Goal: Task Accomplishment & Management: Use online tool/utility

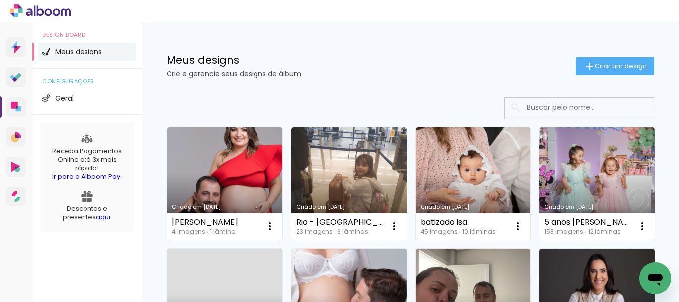
scroll to position [99, 0]
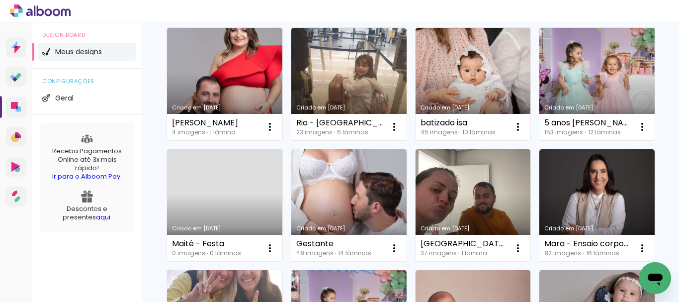
click at [539, 140] on link "Criado em [DATE]" at bounding box center [596, 84] width 115 height 112
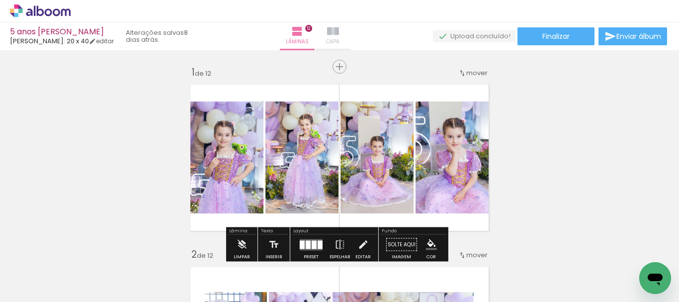
click at [339, 26] on iron-icon at bounding box center [333, 31] width 12 height 12
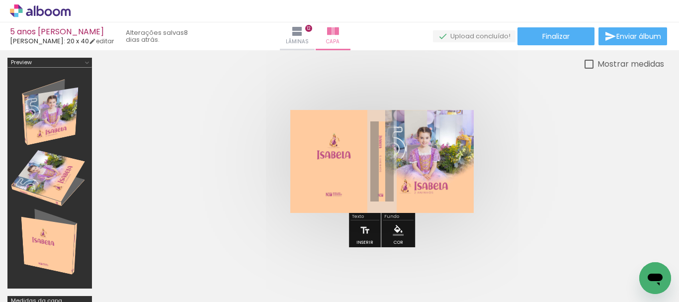
click at [431, 177] on quentale-photo at bounding box center [381, 161] width 183 height 103
click at [597, 190] on quentale-cover at bounding box center [381, 161] width 485 height 103
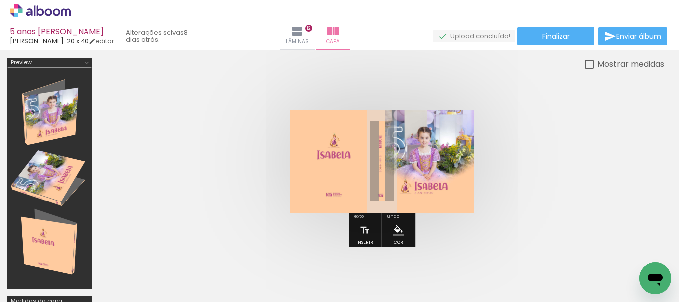
click at [531, 163] on quentale-cover at bounding box center [381, 161] width 485 height 103
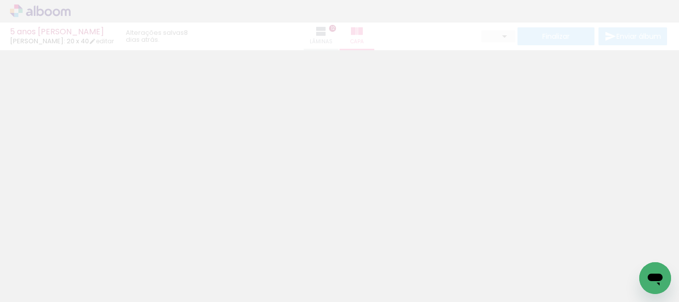
type input "0"
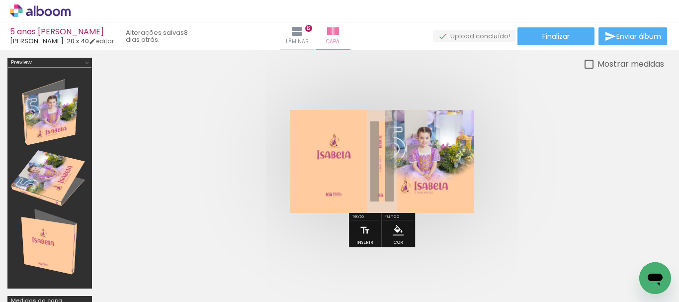
scroll to position [0, 7919]
click at [33, 287] on span "Adicionar Fotos" at bounding box center [35, 288] width 30 height 11
click at [0, 0] on input "file" at bounding box center [0, 0] width 0 height 0
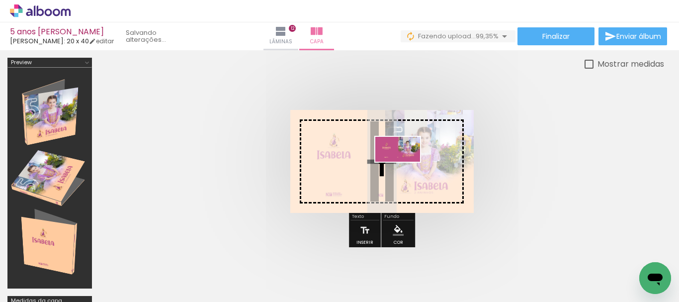
drag, startPoint x: 631, startPoint y: 262, endPoint x: 405, endPoint y: 166, distance: 245.5
click at [405, 166] on quentale-workspace at bounding box center [339, 151] width 679 height 302
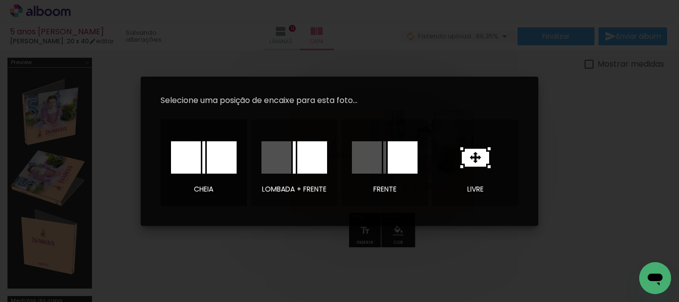
click at [192, 161] on div at bounding box center [186, 157] width 30 height 32
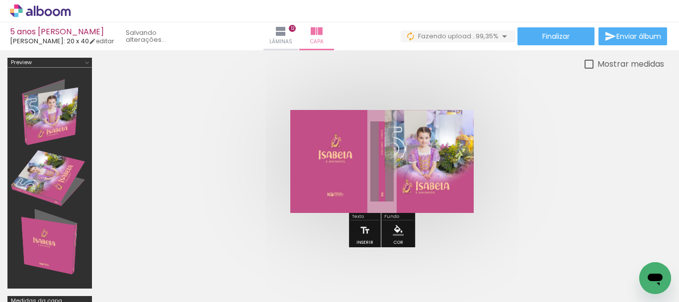
click at [577, 201] on quentale-cover at bounding box center [381, 161] width 485 height 103
click at [546, 194] on quentale-cover at bounding box center [381, 161] width 485 height 103
click at [551, 172] on quentale-cover at bounding box center [381, 161] width 485 height 103
click at [589, 66] on div at bounding box center [588, 64] width 9 height 9
type paper-checkbox "on"
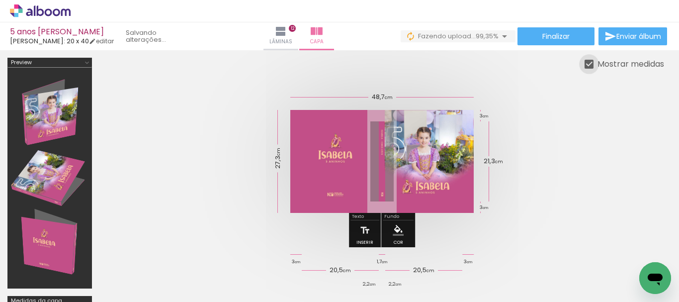
click at [589, 66] on div at bounding box center [588, 64] width 9 height 9
click at [531, 212] on quentale-cover at bounding box center [381, 161] width 485 height 103
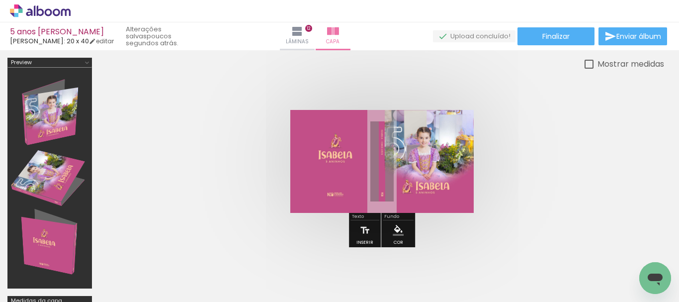
scroll to position [0, 7975]
click at [306, 38] on span "Lâminas" at bounding box center [297, 41] width 23 height 9
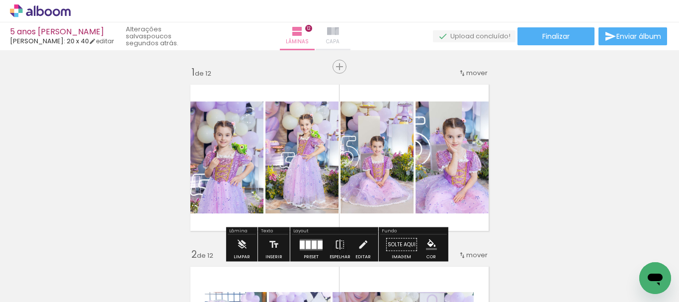
click at [349, 32] on paper-button "Capa" at bounding box center [332, 36] width 35 height 28
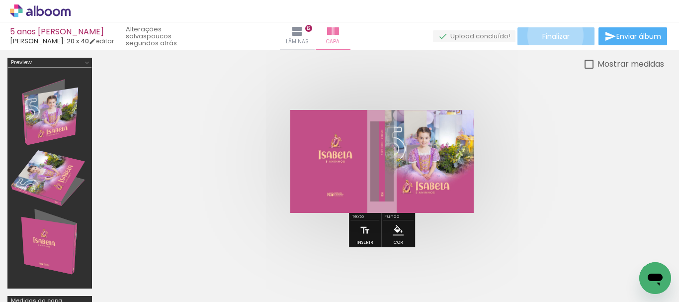
click at [551, 35] on span "Finalizar" at bounding box center [555, 36] width 27 height 7
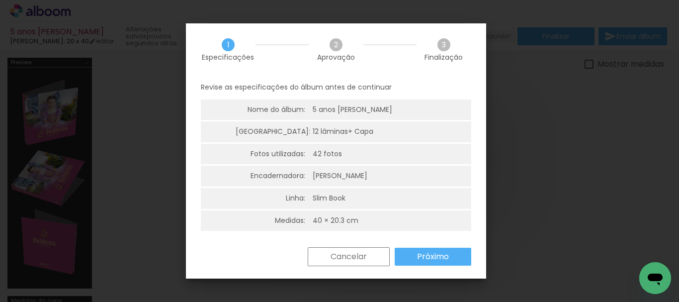
click at [0, 0] on slot "Próximo" at bounding box center [0, 0] width 0 height 0
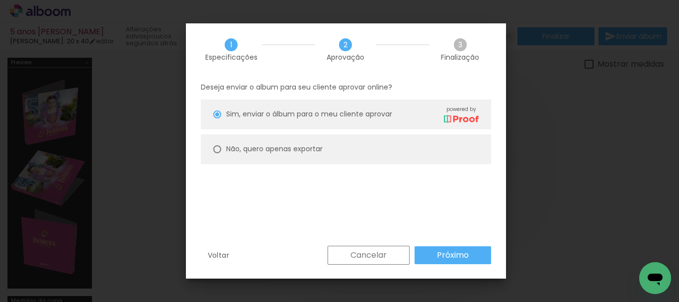
click at [0, 0] on slot "Não, quero apenas exportar" at bounding box center [0, 0] width 0 height 0
type paper-radio-button "on"
click at [0, 0] on slot "Próximo" at bounding box center [0, 0] width 0 height 0
type input "Alta, 300 DPI"
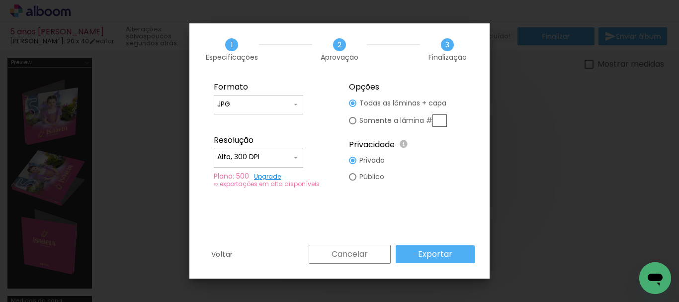
click at [285, 101] on input "JPG" at bounding box center [254, 104] width 75 height 10
click at [266, 125] on paper-item "PDF" at bounding box center [258, 123] width 89 height 20
type input "PDF"
click at [293, 159] on iron-icon at bounding box center [296, 158] width 8 height 8
click at [284, 171] on paper-item "Baixa" at bounding box center [258, 175] width 89 height 20
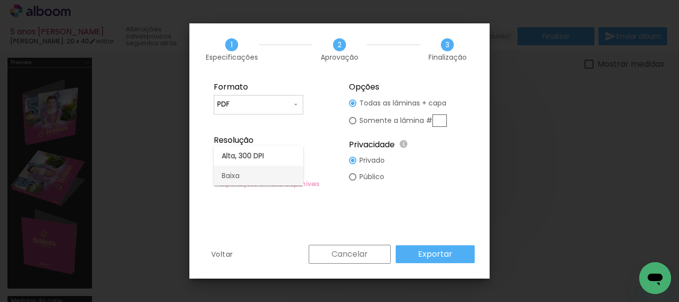
type input "Baixa"
click at [0, 0] on slot "Exportar" at bounding box center [0, 0] width 0 height 0
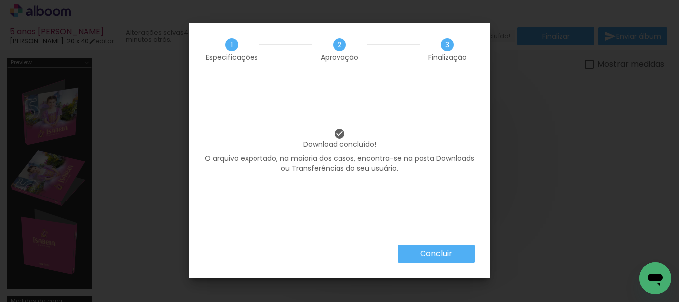
scroll to position [0, 7975]
click at [0, 0] on slot "Concluir" at bounding box center [0, 0] width 0 height 0
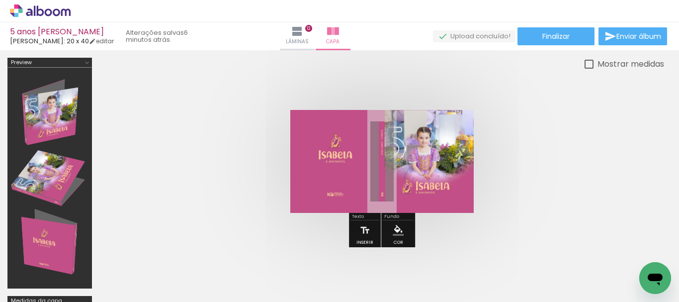
scroll to position [0, 7975]
click at [19, 7] on icon at bounding box center [20, 6] width 4 height 4
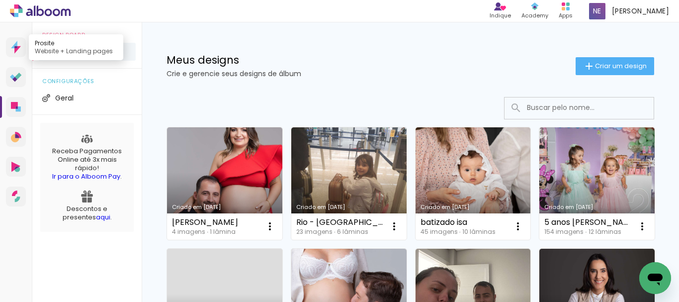
click at [18, 46] on icon at bounding box center [17, 49] width 6 height 7
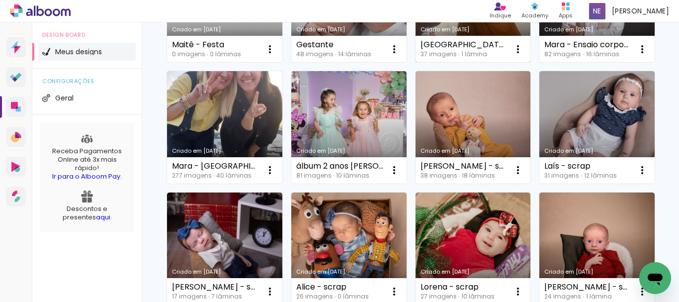
scroll to position [348, 0]
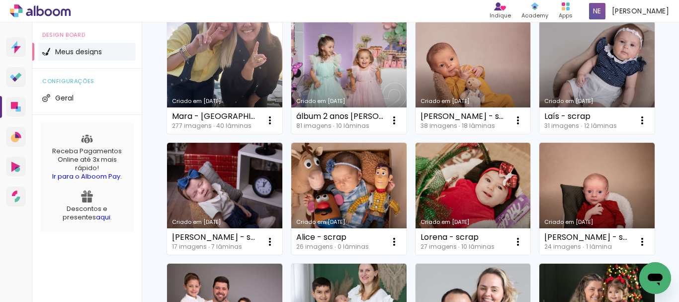
click at [291, 134] on link "Criado em [DATE]" at bounding box center [348, 77] width 115 height 112
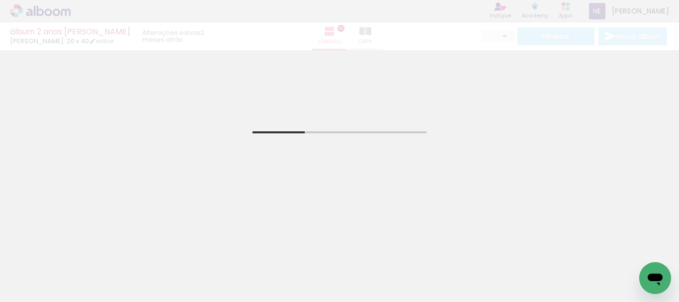
click at [359, 35] on div "álbum 2 anos [PERSON_NAME] Fotógrafo: 20 x 40 editar 2 meses atrás. Lâminas 10 …" at bounding box center [339, 25] width 679 height 50
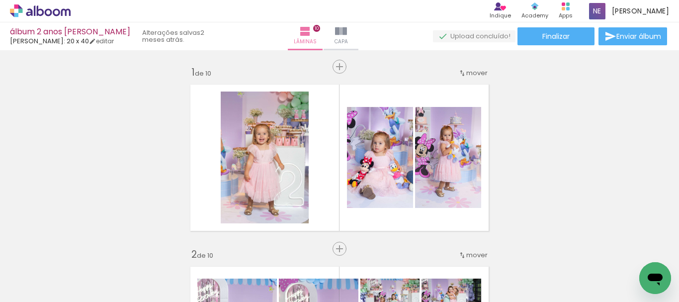
scroll to position [0, 3913]
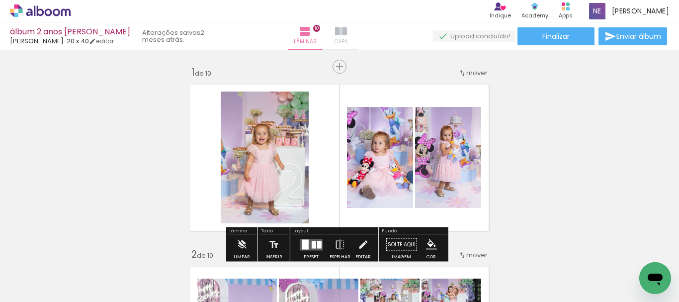
click at [347, 33] on iron-icon at bounding box center [341, 31] width 12 height 12
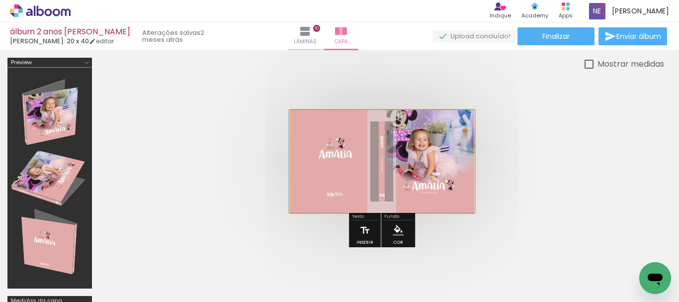
click at [441, 156] on quentale-photo at bounding box center [382, 161] width 182 height 103
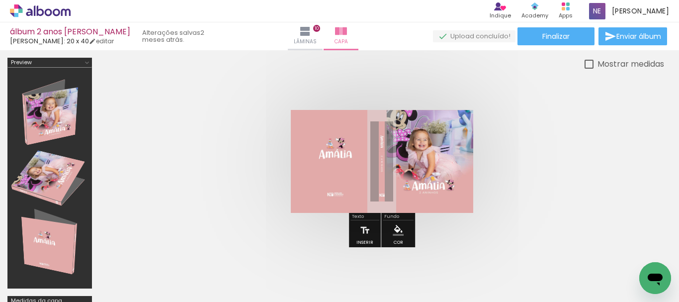
scroll to position [0, 1438]
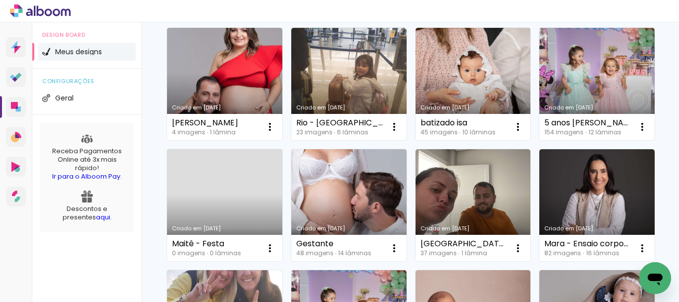
scroll to position [149, 0]
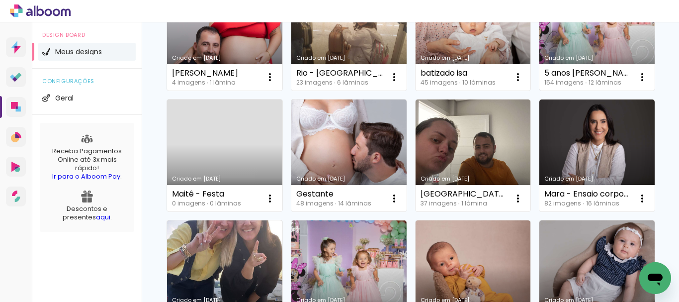
click at [539, 90] on link "Criado em [DATE]" at bounding box center [596, 34] width 115 height 112
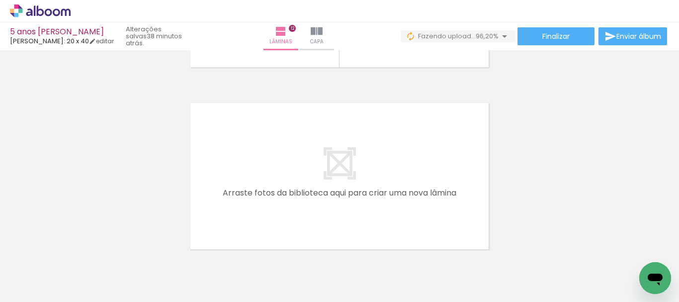
scroll to position [0, 8197]
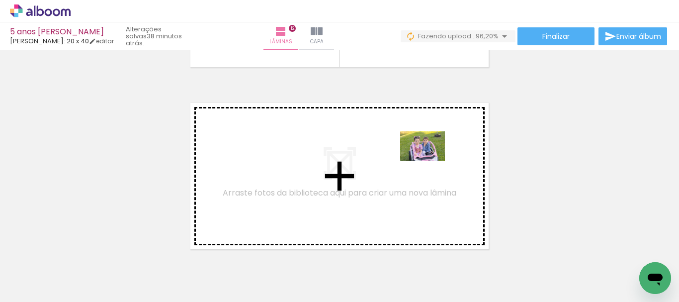
drag, startPoint x: 479, startPoint y: 276, endPoint x: 428, endPoint y: 159, distance: 126.8
click at [428, 159] on quentale-workspace at bounding box center [339, 151] width 679 height 302
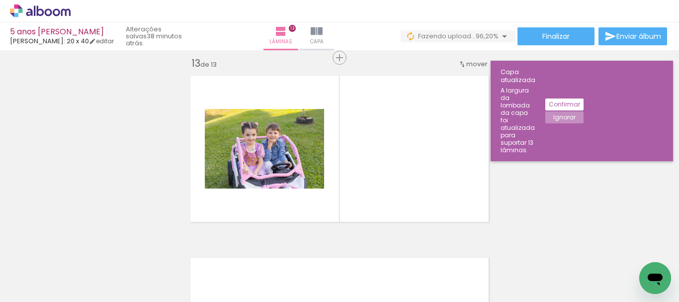
scroll to position [2195, 0]
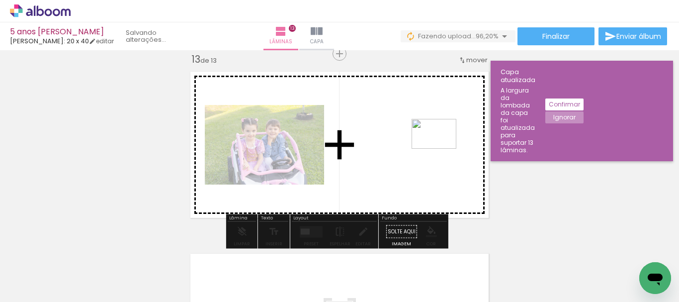
drag, startPoint x: 529, startPoint y: 267, endPoint x: 438, endPoint y: 146, distance: 151.8
click at [438, 146] on quentale-workspace at bounding box center [339, 151] width 679 height 302
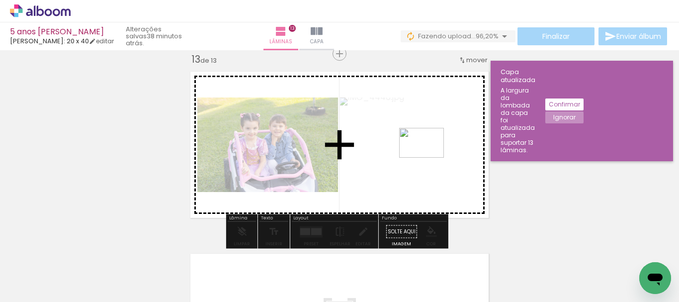
drag, startPoint x: 588, startPoint y: 272, endPoint x: 429, endPoint y: 157, distance: 195.8
click at [429, 157] on quentale-workspace at bounding box center [339, 151] width 679 height 302
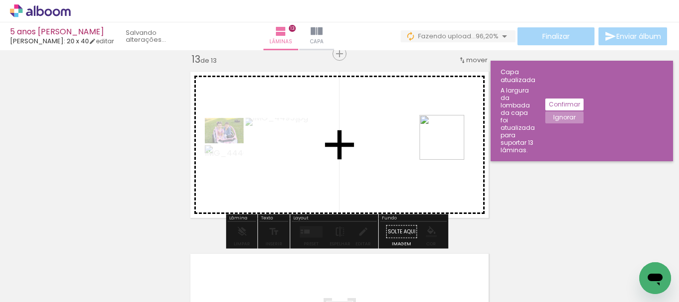
drag, startPoint x: 630, startPoint y: 264, endPoint x: 510, endPoint y: 274, distance: 120.1
click at [433, 137] on quentale-workspace at bounding box center [339, 151] width 679 height 302
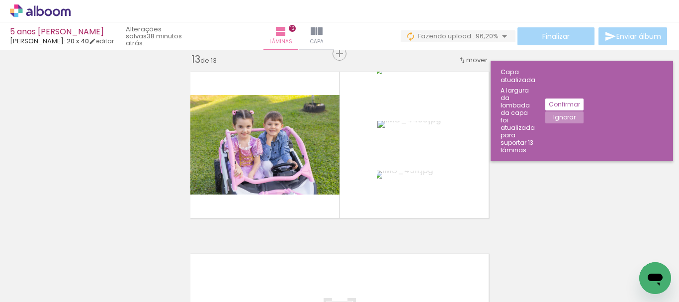
scroll to position [0, 6802]
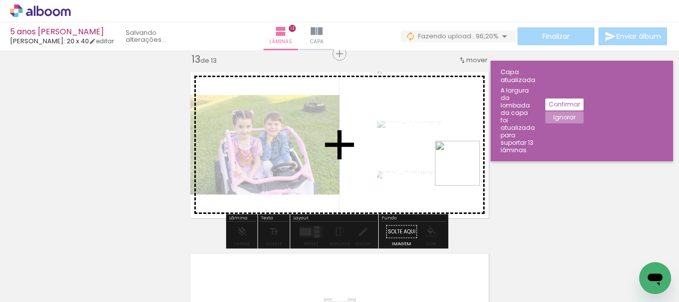
drag, startPoint x: 483, startPoint y: 267, endPoint x: 463, endPoint y: 159, distance: 109.8
click at [463, 159] on quentale-workspace at bounding box center [339, 151] width 679 height 302
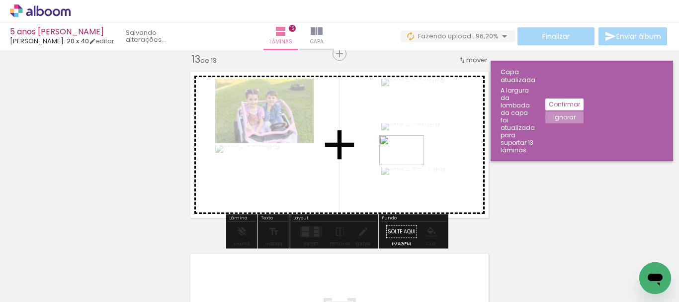
drag, startPoint x: 531, startPoint y: 270, endPoint x: 392, endPoint y: 157, distance: 179.1
click at [392, 157] on quentale-workspace at bounding box center [339, 151] width 679 height 302
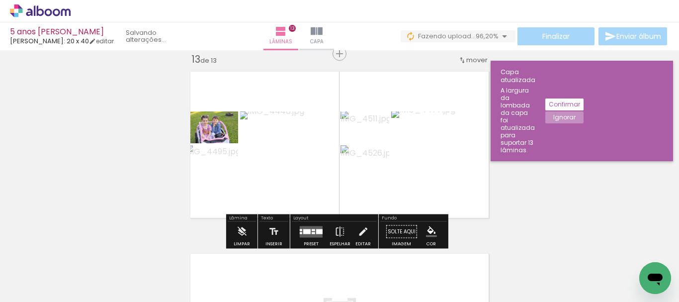
click at [306, 226] on quentale-layouter at bounding box center [311, 231] width 23 height 11
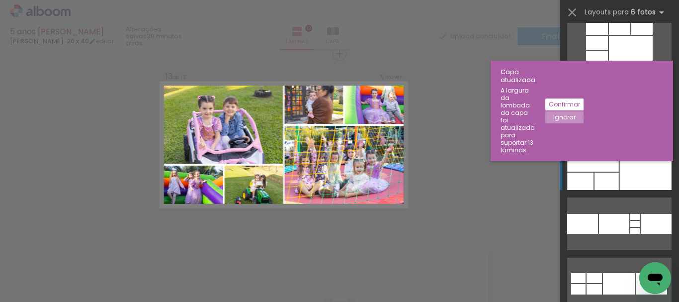
scroll to position [845, 0]
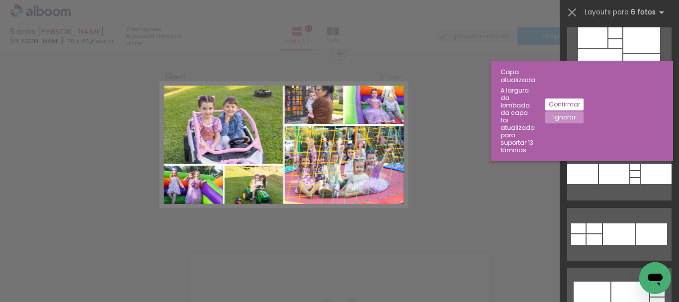
click at [627, 80] on div at bounding box center [641, 67] width 37 height 26
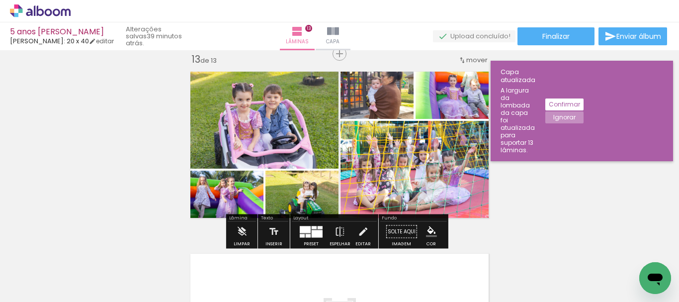
click at [305, 227] on div at bounding box center [305, 229] width 11 height 7
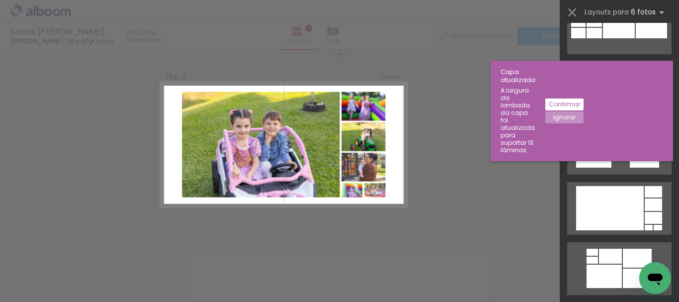
scroll to position [1150, 0]
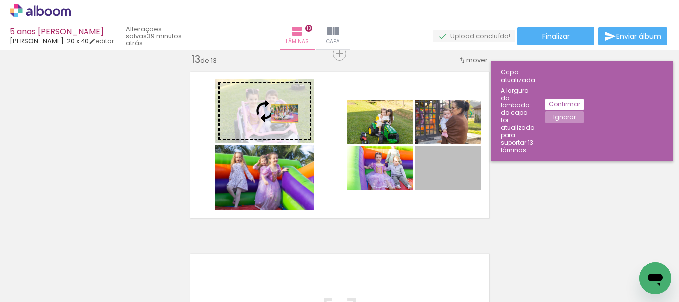
drag, startPoint x: 458, startPoint y: 166, endPoint x: 278, endPoint y: 111, distance: 188.6
click at [0, 0] on slot at bounding box center [0, 0] width 0 height 0
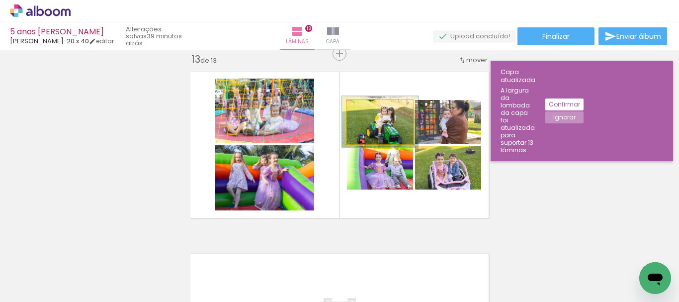
type paper-slider "115"
click at [367, 114] on div at bounding box center [373, 110] width 16 height 16
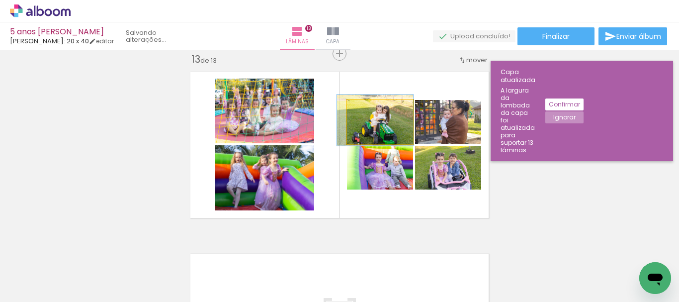
drag, startPoint x: 400, startPoint y: 131, endPoint x: 390, endPoint y: 129, distance: 9.6
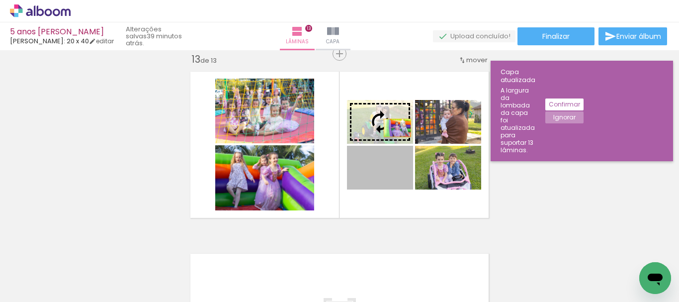
drag, startPoint x: 399, startPoint y: 168, endPoint x: 393, endPoint y: 128, distance: 41.1
click at [0, 0] on slot at bounding box center [0, 0] width 0 height 0
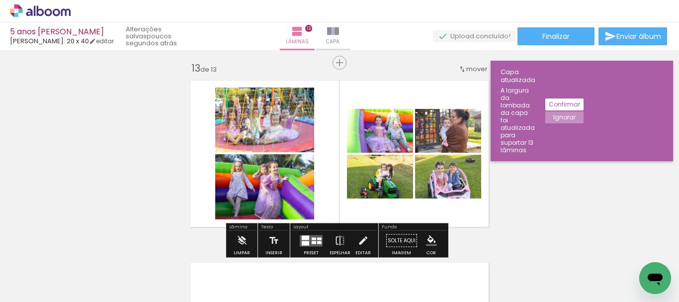
scroll to position [2285, 0]
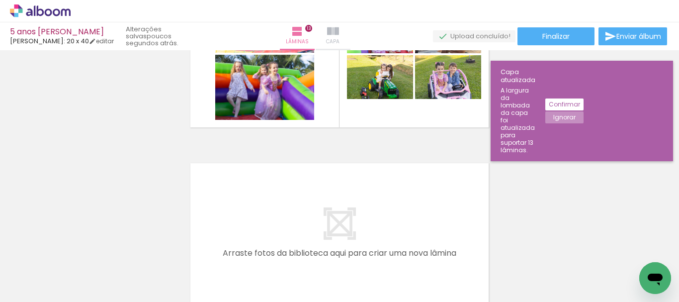
click at [339, 33] on iron-icon at bounding box center [333, 31] width 12 height 12
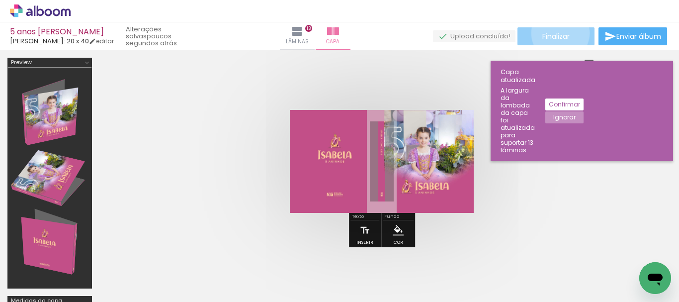
click at [556, 33] on span "Finalizar" at bounding box center [555, 36] width 27 height 7
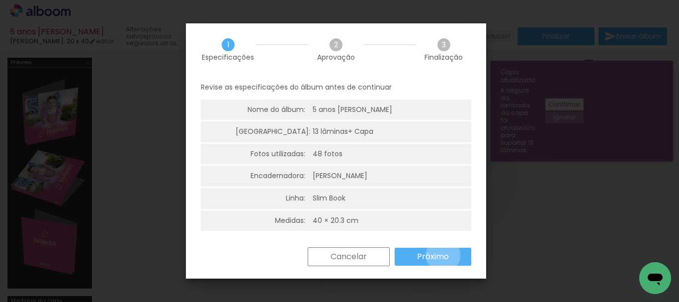
click at [0, 0] on slot "Próximo" at bounding box center [0, 0] width 0 height 0
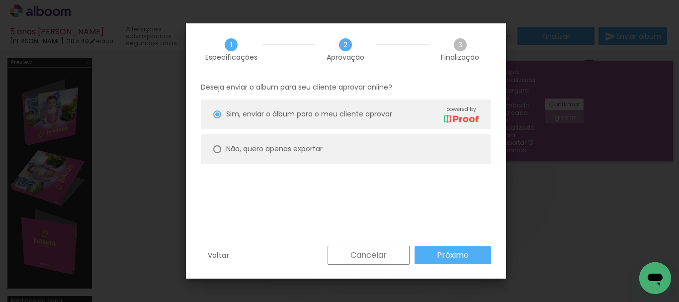
click at [0, 0] on slot "Não, quero apenas exportar" at bounding box center [0, 0] width 0 height 0
type paper-radio-button "on"
click at [0, 0] on slot "Próximo" at bounding box center [0, 0] width 0 height 0
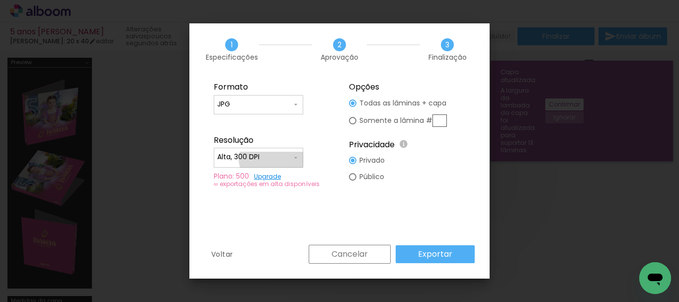
click at [271, 159] on input "Alta, 300 DPI" at bounding box center [254, 157] width 75 height 10
click at [264, 177] on paper-item "Baixa" at bounding box center [258, 175] width 89 height 20
type input "Baixa"
click at [262, 104] on input "JPG" at bounding box center [254, 104] width 75 height 10
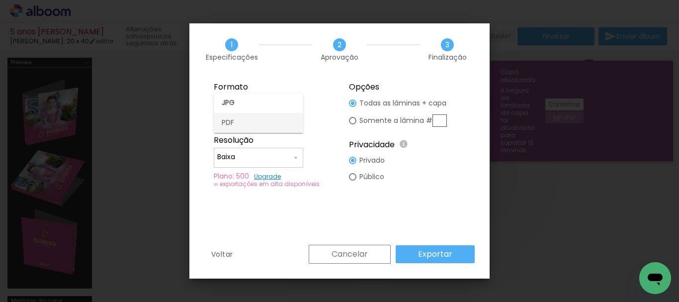
click at [261, 126] on paper-item "PDF" at bounding box center [258, 123] width 89 height 20
type input "PDF"
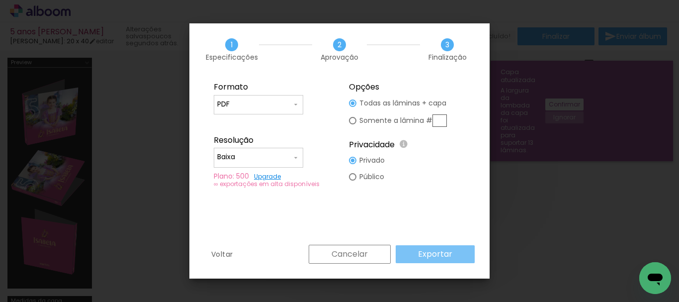
click at [0, 0] on slot "Exportar" at bounding box center [0, 0] width 0 height 0
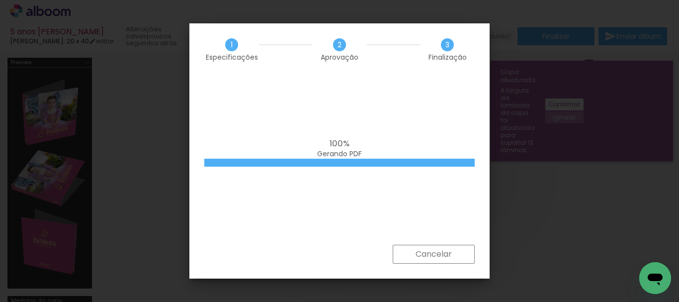
click at [418, 103] on div "100% Gerando PDF" at bounding box center [339, 160] width 300 height 169
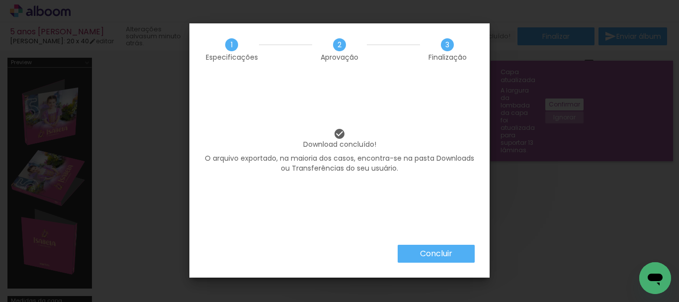
scroll to position [0, 6802]
